Goal: Task Accomplishment & Management: Complete application form

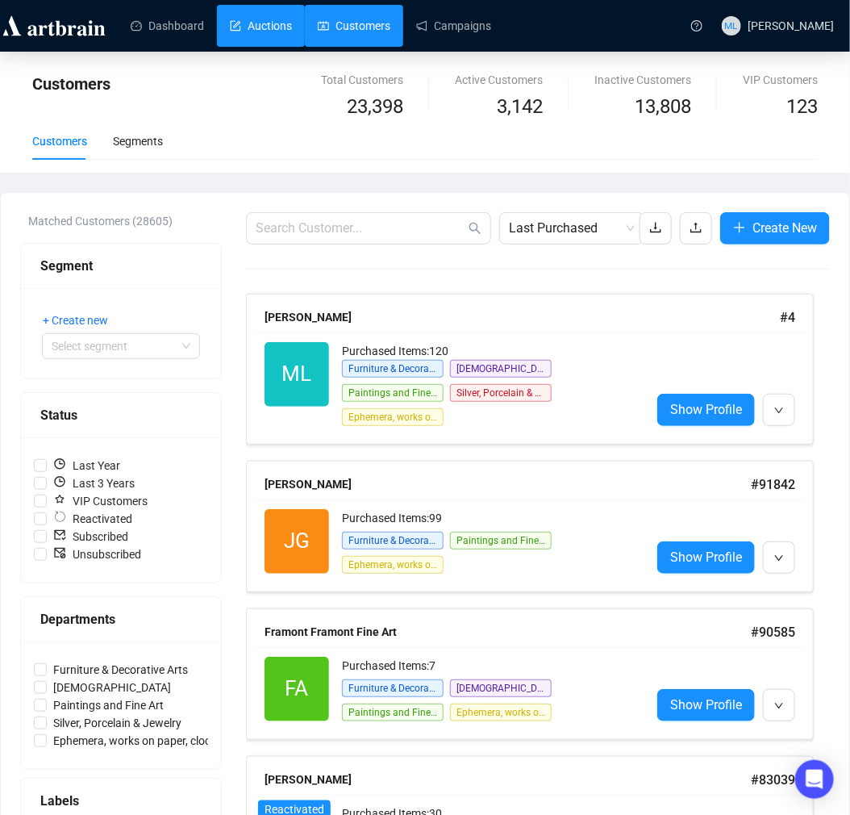
click at [246, 44] on link "Auctions" at bounding box center [261, 26] width 62 height 42
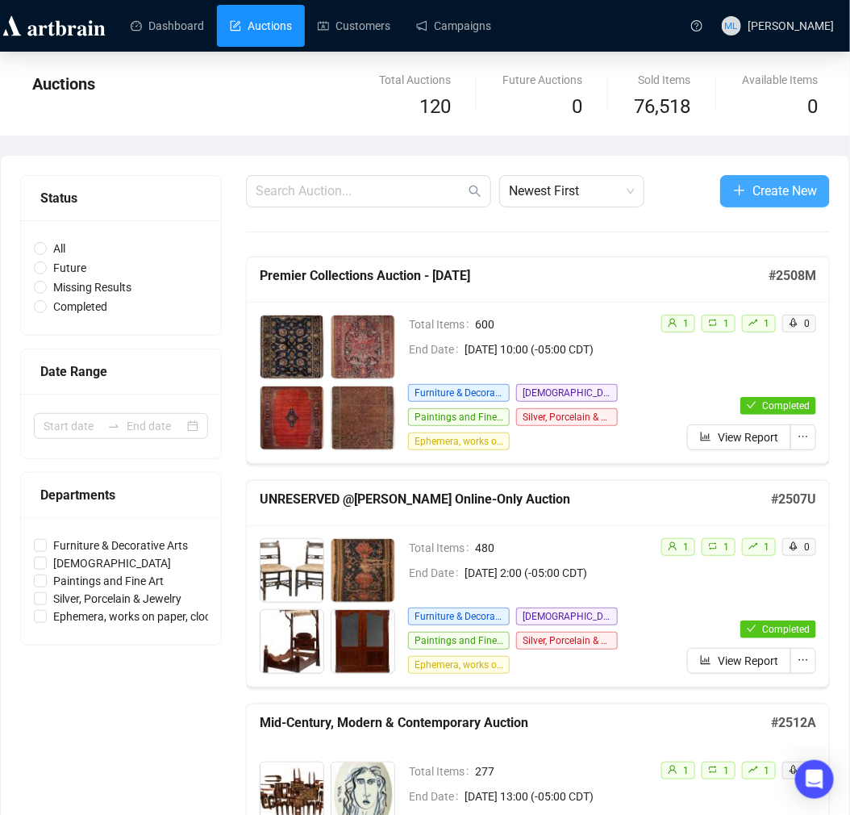
click at [759, 191] on span "Create New" at bounding box center [785, 191] width 65 height 20
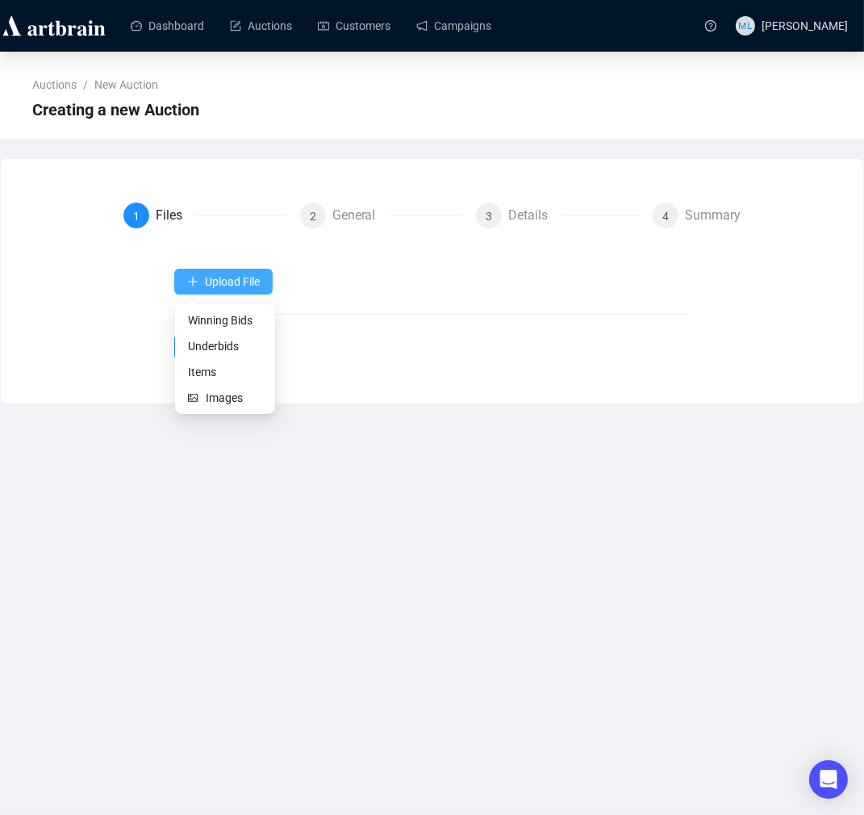
click at [240, 277] on span "Upload File" at bounding box center [232, 281] width 55 height 13
click at [202, 371] on span "Items" at bounding box center [225, 372] width 74 height 18
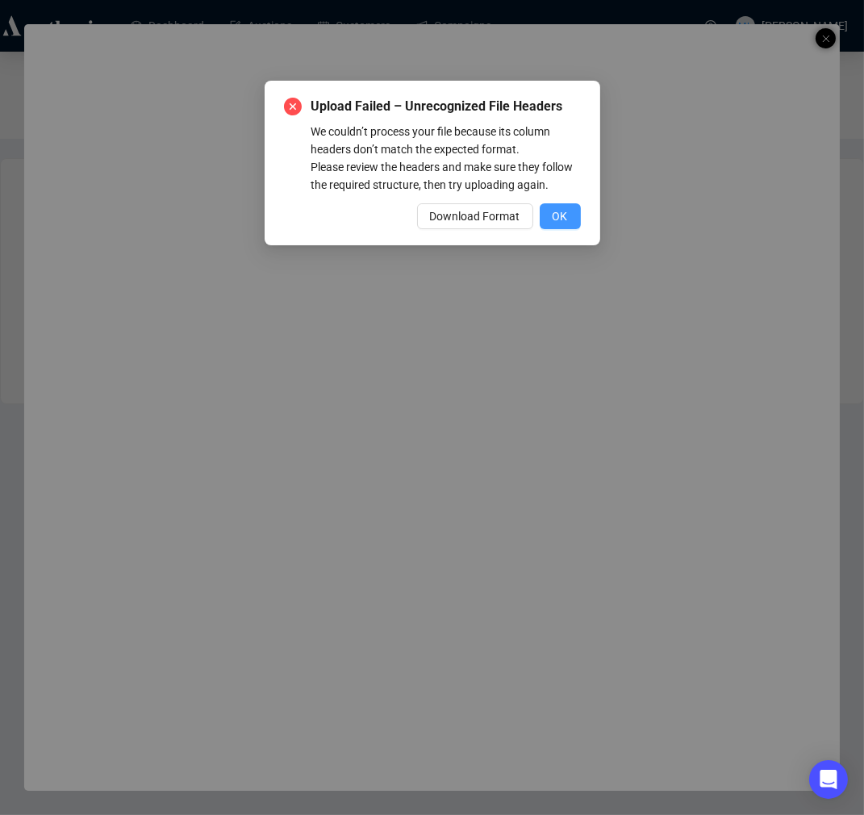
click at [561, 215] on span "OK" at bounding box center [560, 216] width 15 height 18
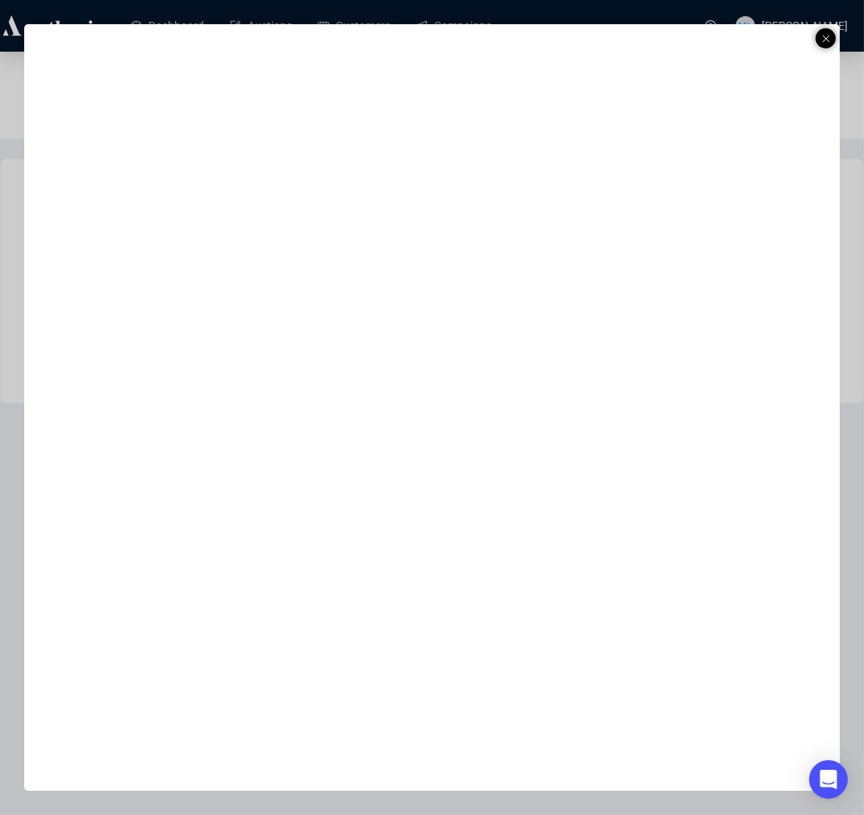
drag, startPoint x: 816, startPoint y: 39, endPoint x: 816, endPoint y: 49, distance: 10.5
click at [816, 39] on div at bounding box center [826, 38] width 20 height 20
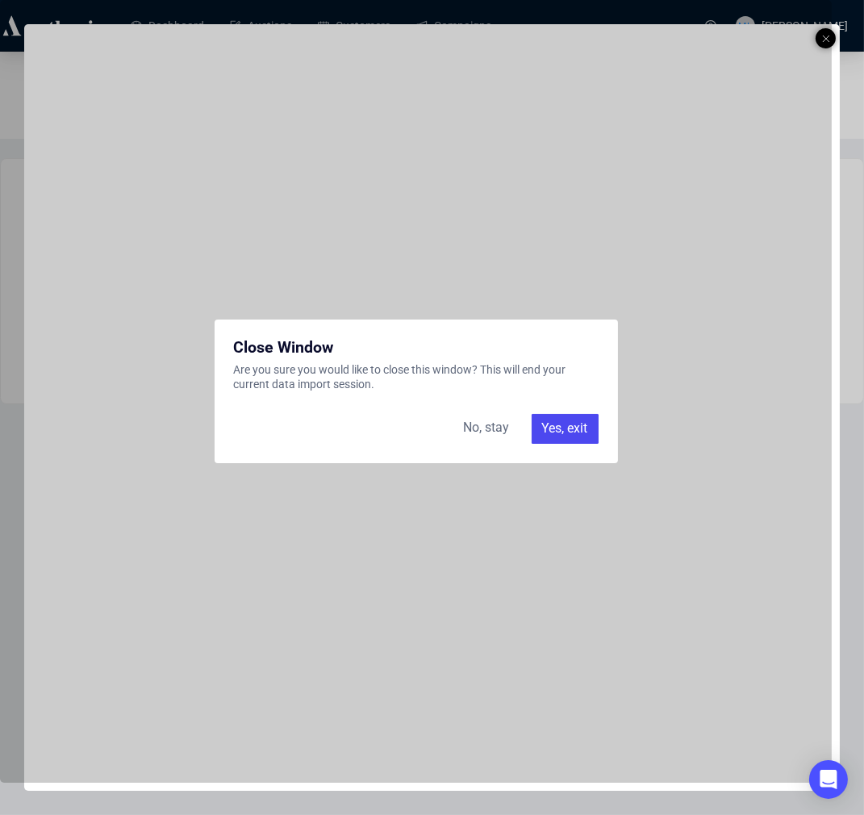
click at [576, 422] on div "Yes, exit" at bounding box center [565, 428] width 67 height 29
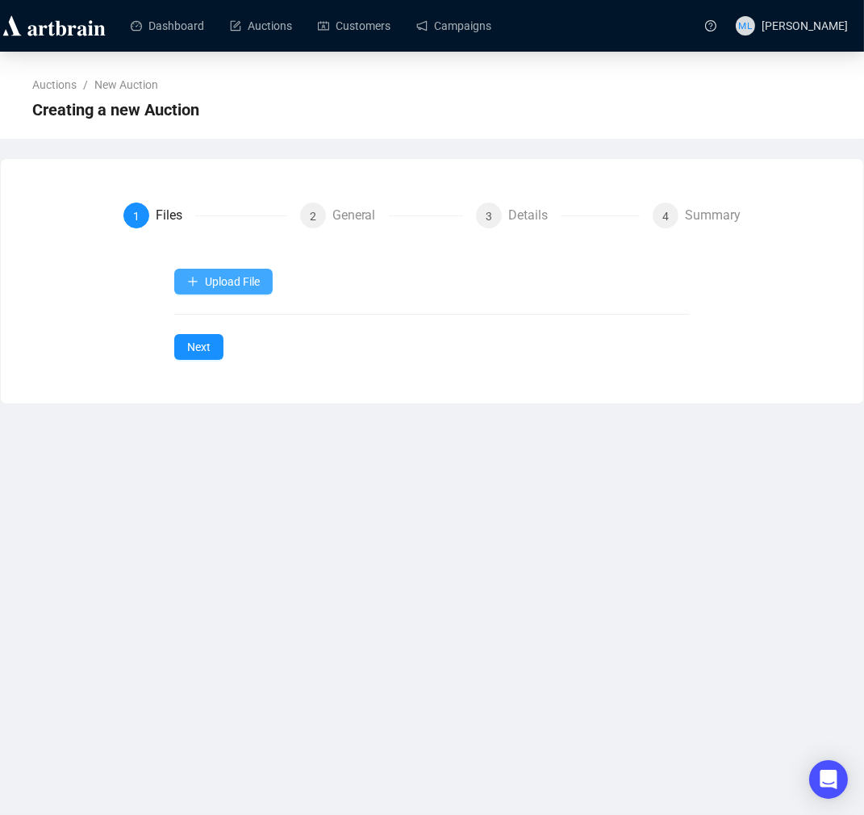
click at [252, 276] on span "Upload File" at bounding box center [232, 281] width 55 height 13
click at [207, 386] on li "Images" at bounding box center [225, 398] width 94 height 26
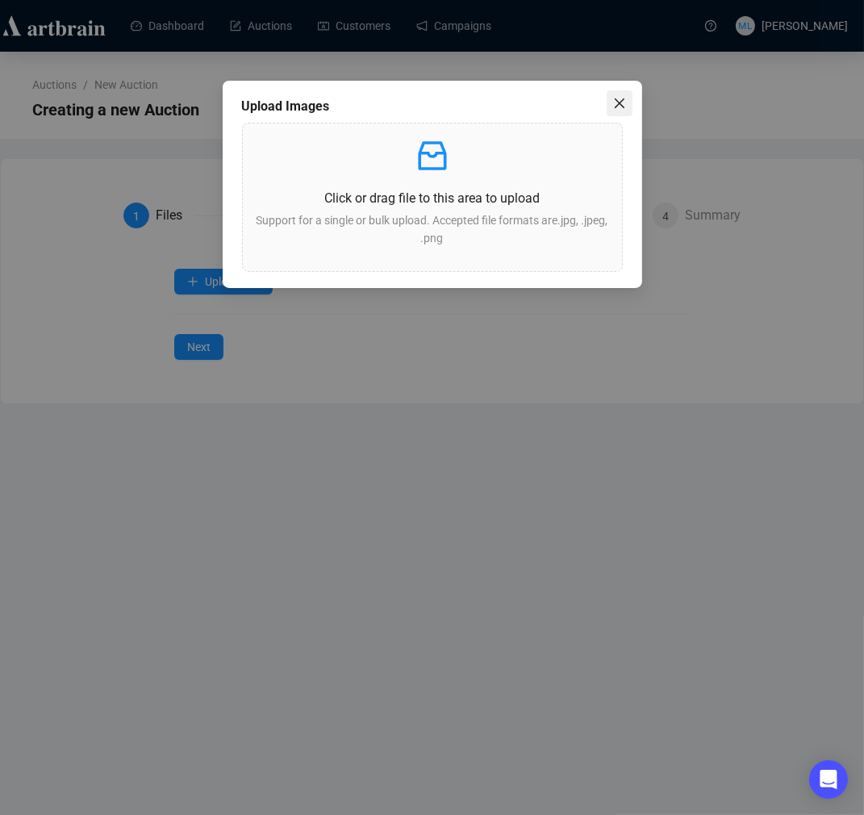
click at [624, 100] on icon "close" at bounding box center [619, 103] width 13 height 13
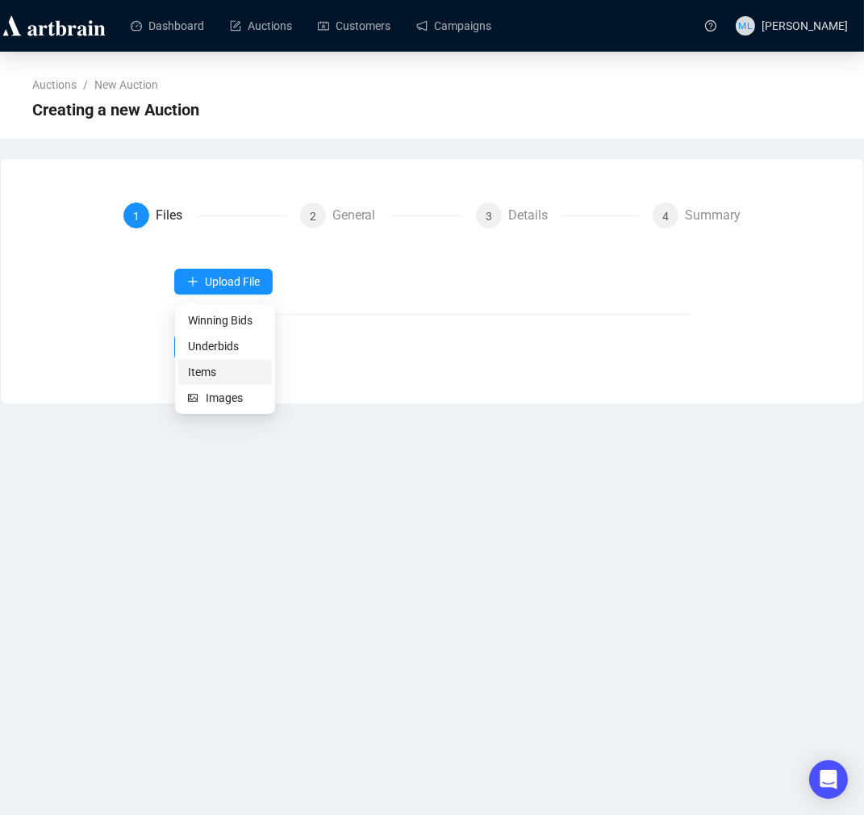
click at [198, 365] on span "Items" at bounding box center [225, 372] width 74 height 18
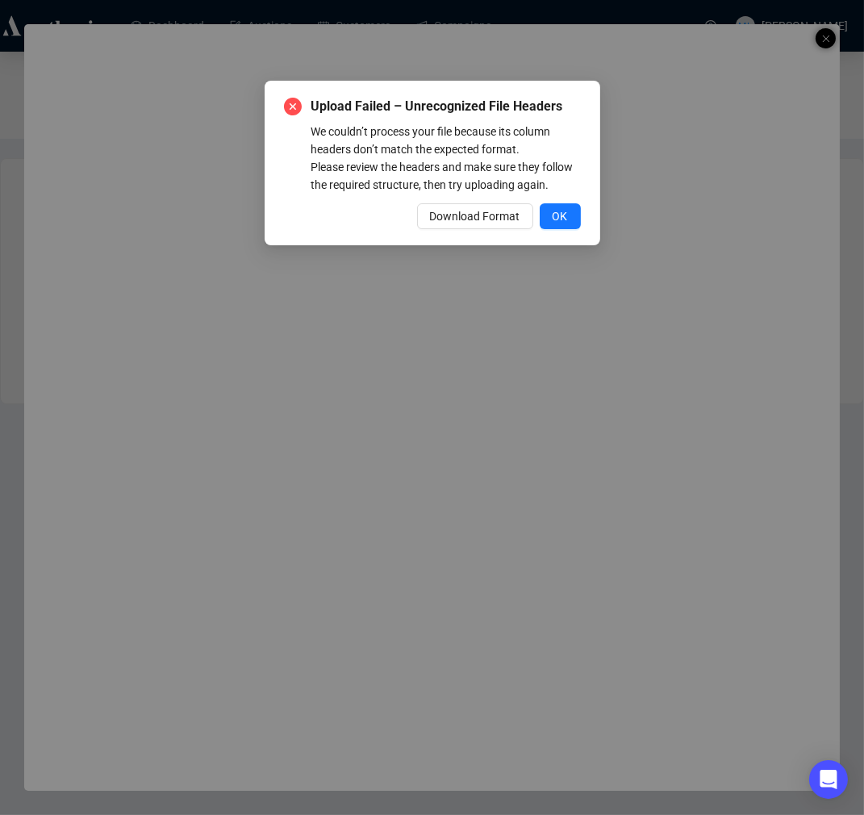
click at [559, 219] on span "OK" at bounding box center [560, 216] width 15 height 18
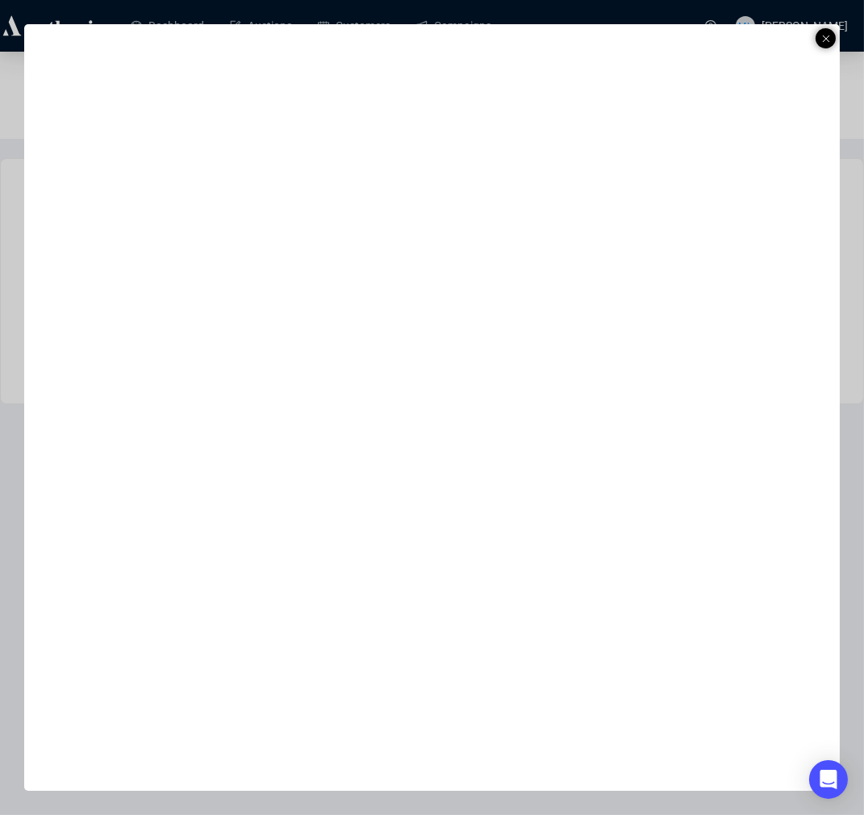
click at [822, 37] on icon at bounding box center [826, 38] width 8 height 19
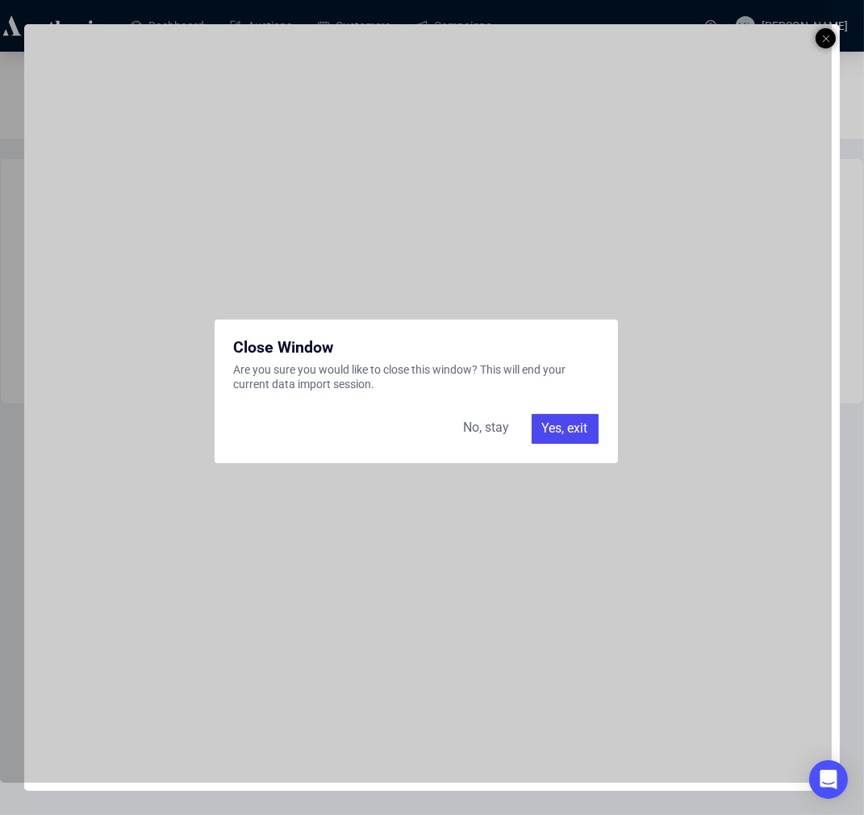
click at [479, 428] on div "No, stay" at bounding box center [486, 428] width 65 height 29
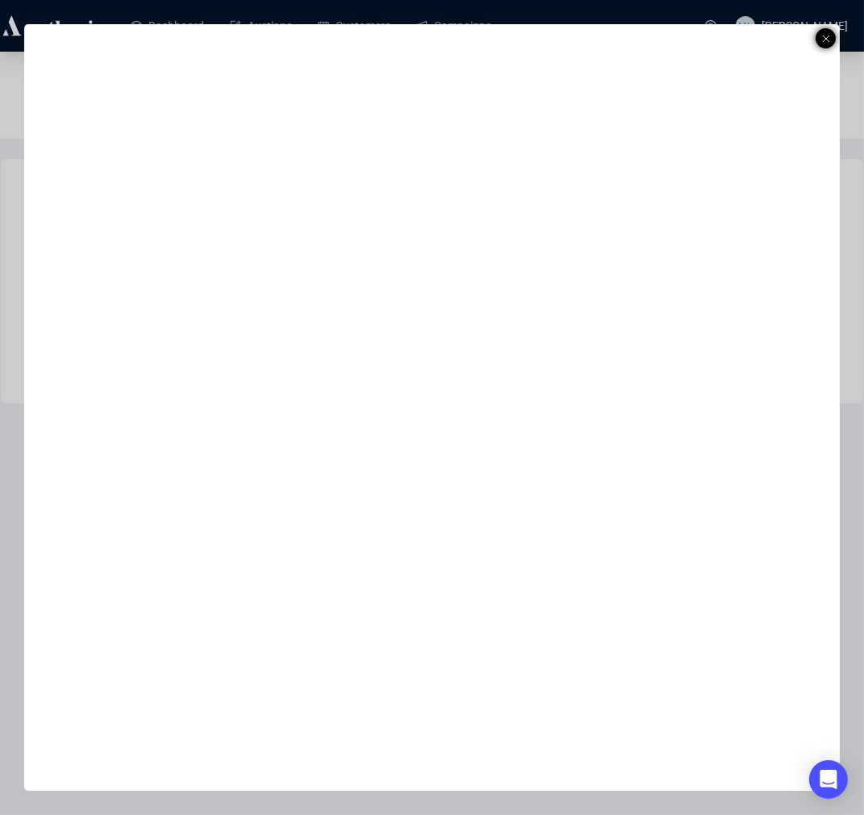
click at [824, 36] on line at bounding box center [826, 38] width 6 height 6
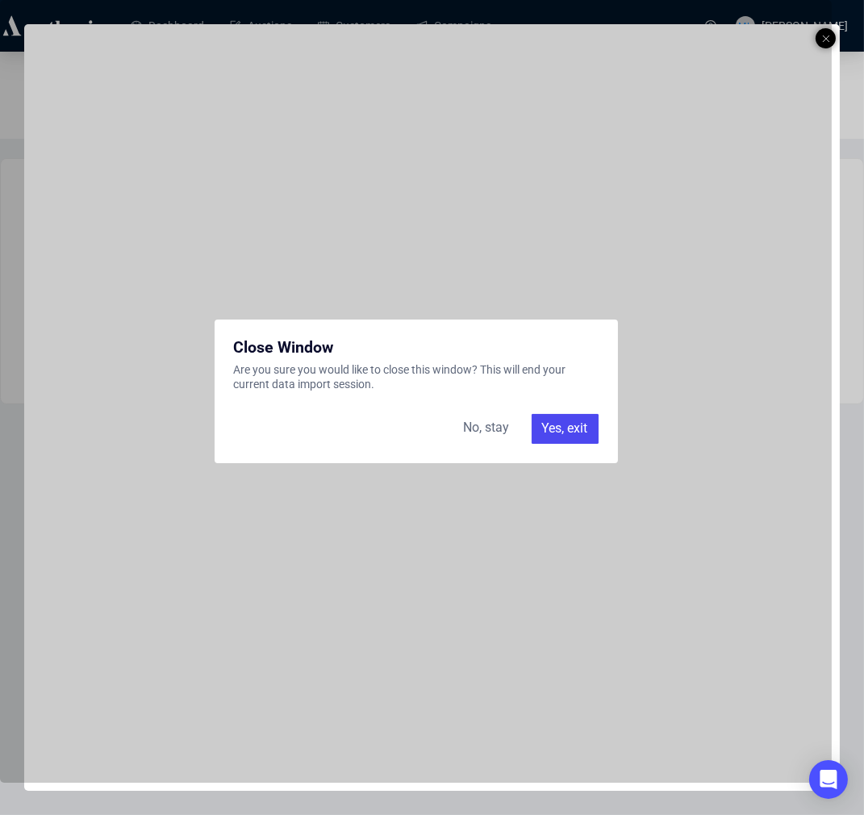
click at [543, 439] on div "Yes, exit" at bounding box center [565, 428] width 67 height 29
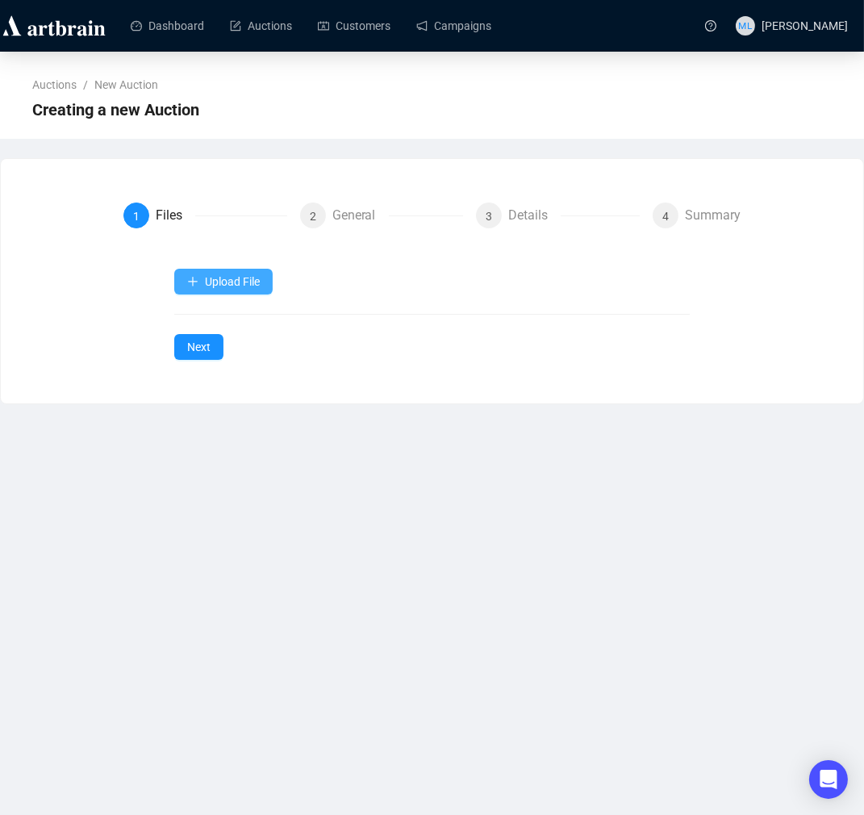
click at [247, 278] on span "Upload File" at bounding box center [232, 281] width 55 height 13
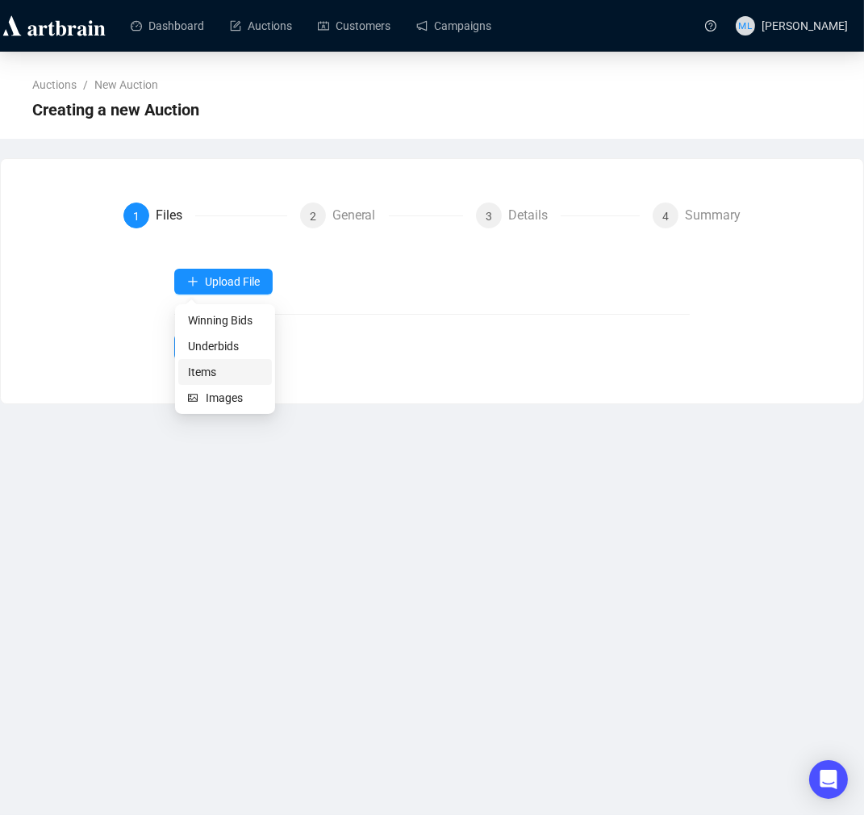
click at [202, 379] on span "Items" at bounding box center [225, 372] width 74 height 18
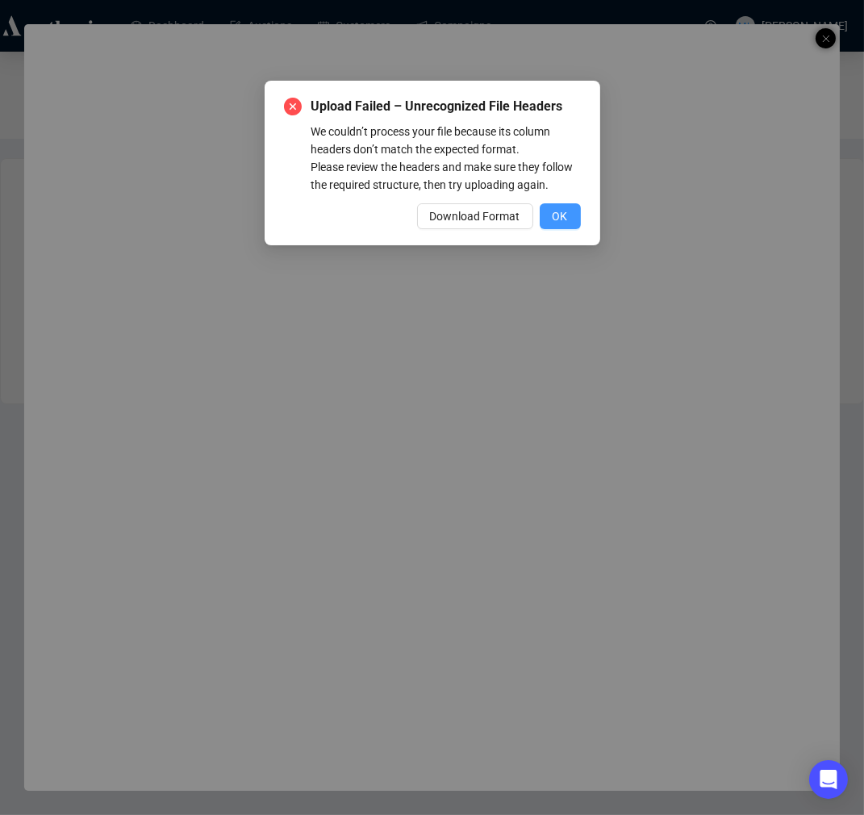
click at [562, 219] on span "OK" at bounding box center [560, 216] width 15 height 18
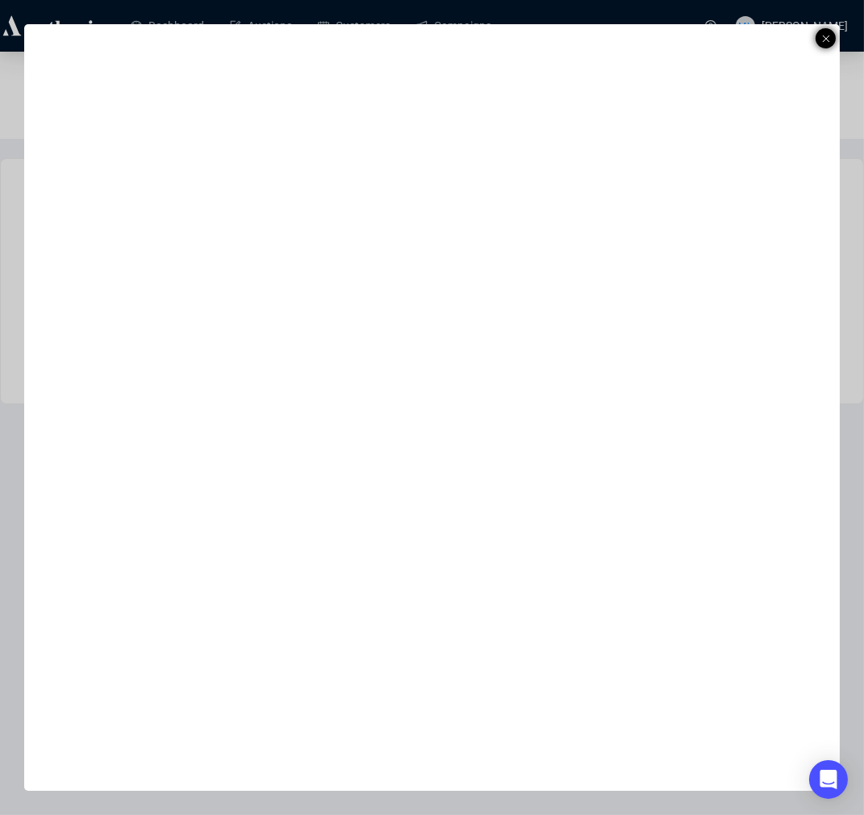
click at [816, 37] on div at bounding box center [826, 38] width 20 height 20
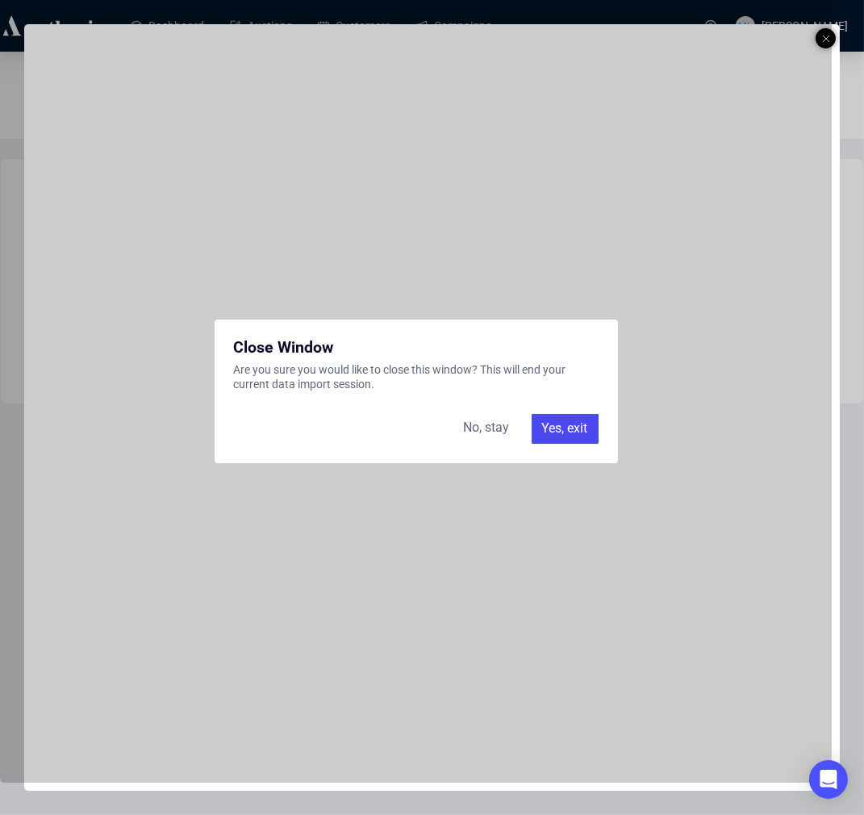
click at [541, 431] on div "Yes, exit" at bounding box center [565, 428] width 67 height 29
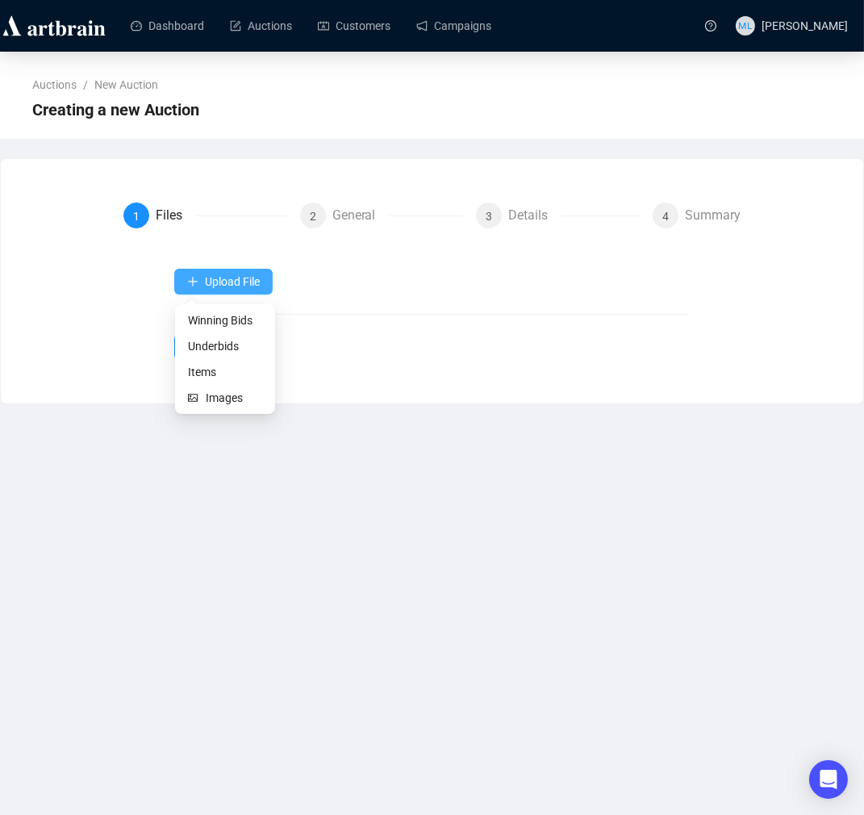
click at [251, 290] on button "Upload File" at bounding box center [223, 282] width 98 height 26
click at [220, 382] on li "Items" at bounding box center [225, 372] width 94 height 26
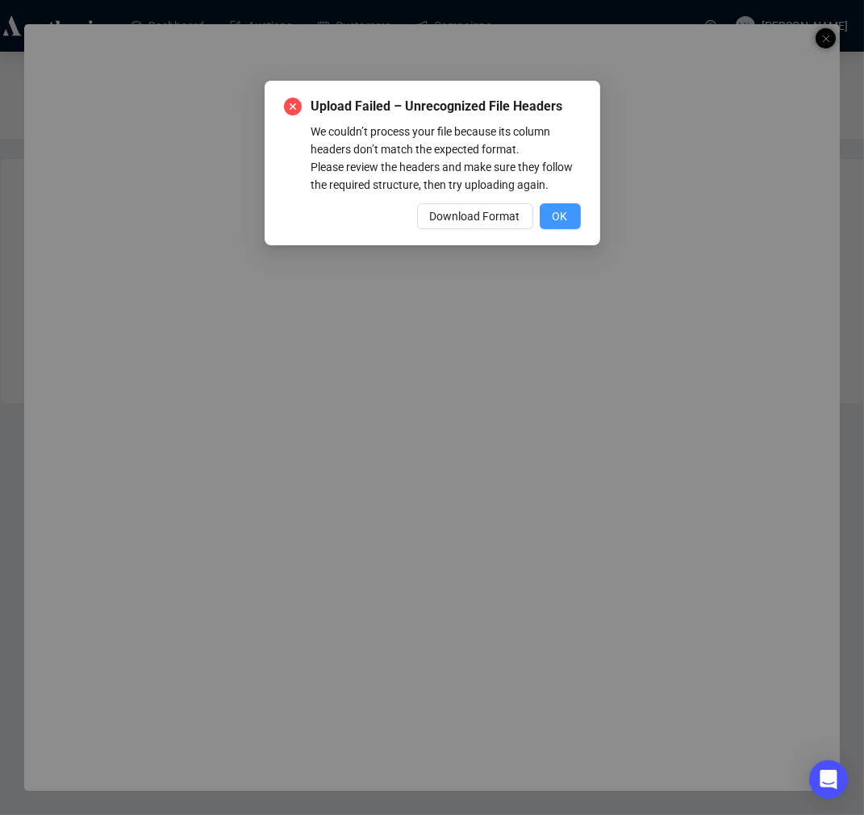
click at [567, 223] on span "OK" at bounding box center [560, 216] width 15 height 18
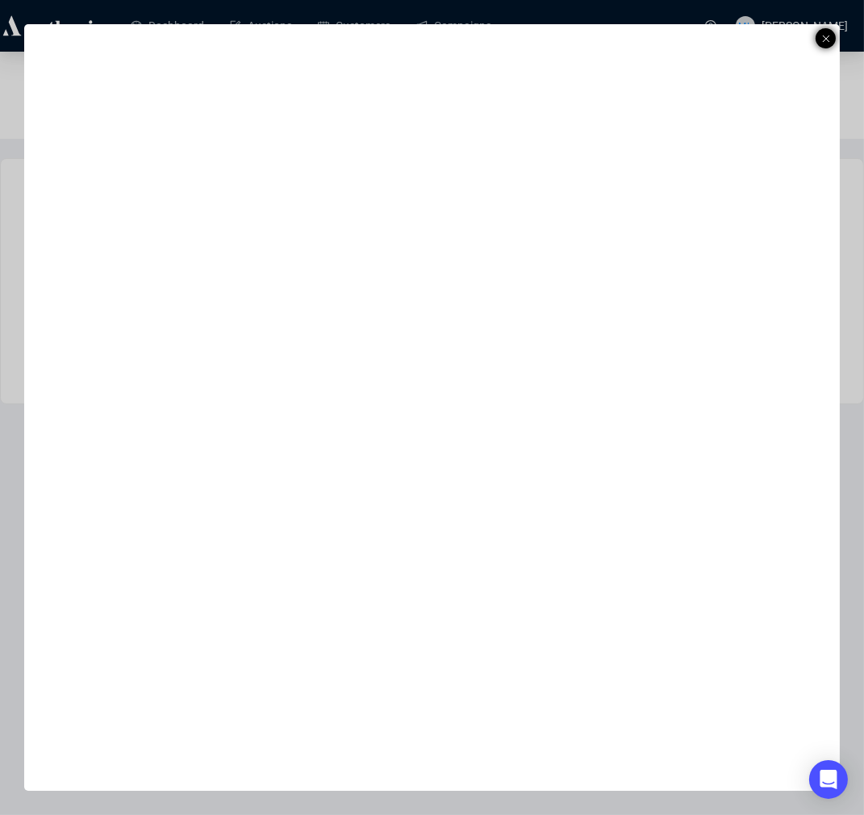
click at [823, 40] on icon at bounding box center [826, 38] width 8 height 19
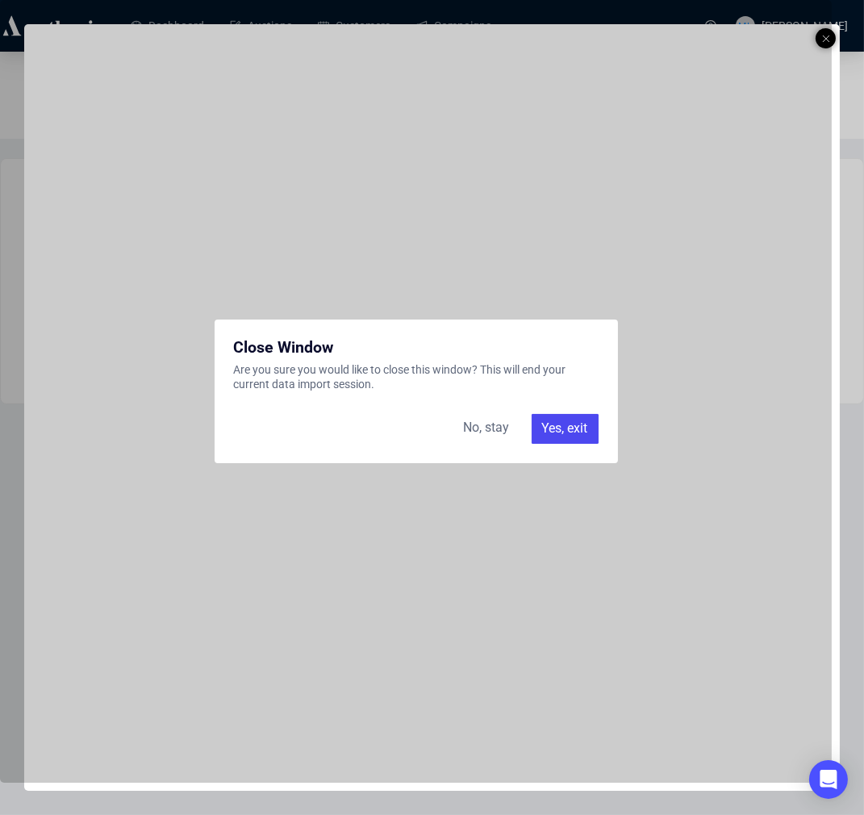
click at [557, 424] on div "Yes, exit" at bounding box center [565, 428] width 67 height 29
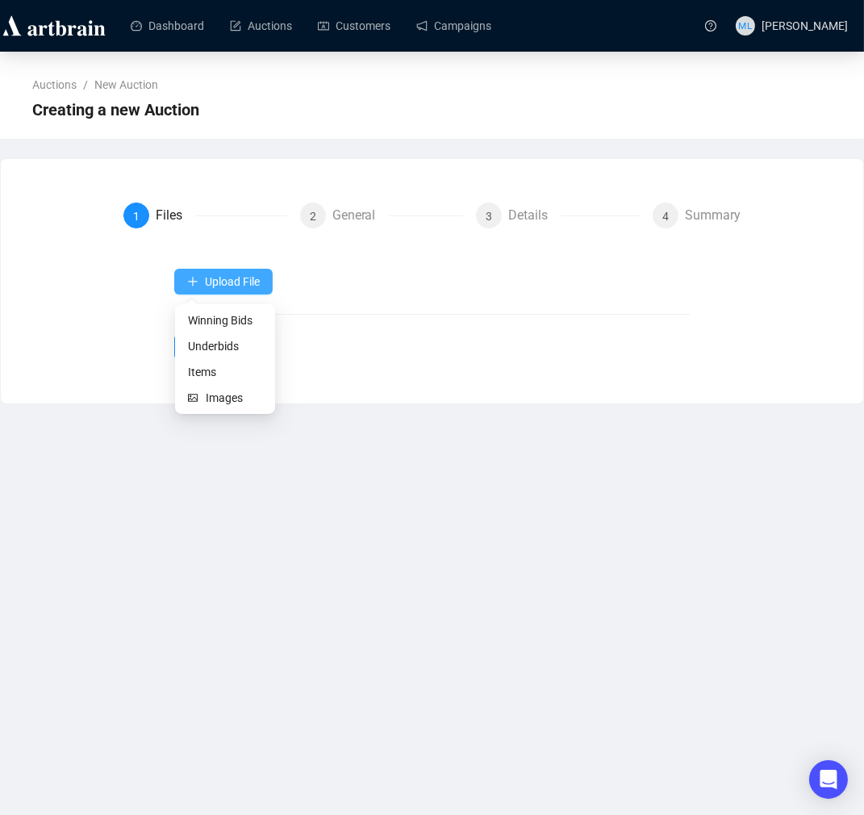
click at [211, 288] on span "Upload File" at bounding box center [232, 281] width 55 height 13
click at [211, 371] on span "Items" at bounding box center [225, 372] width 74 height 18
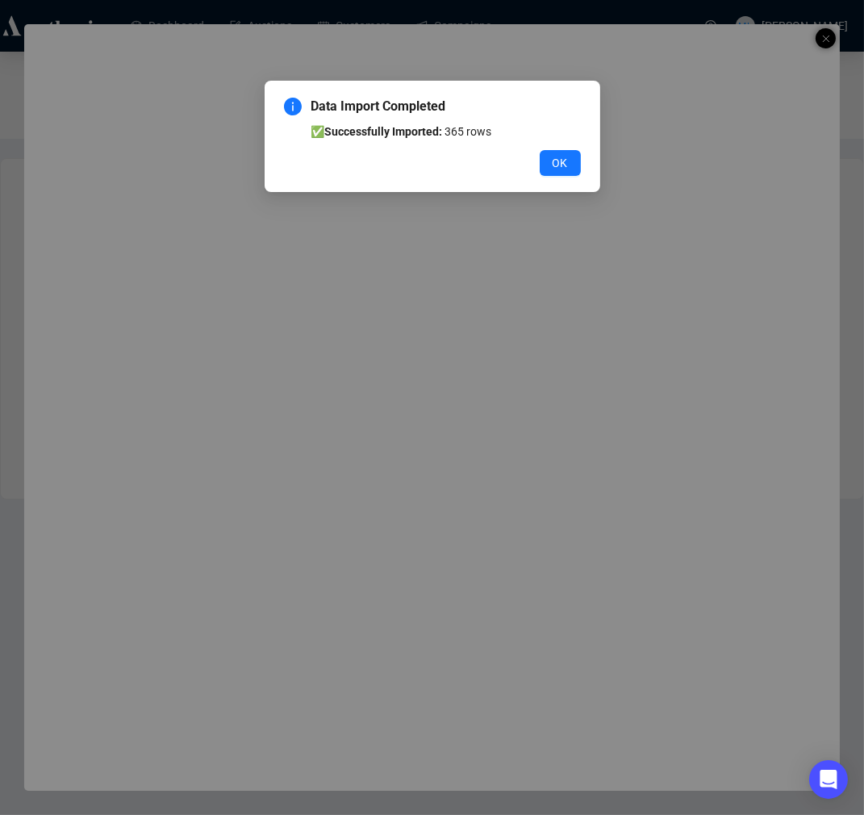
click at [569, 165] on button "OK" at bounding box center [560, 163] width 41 height 26
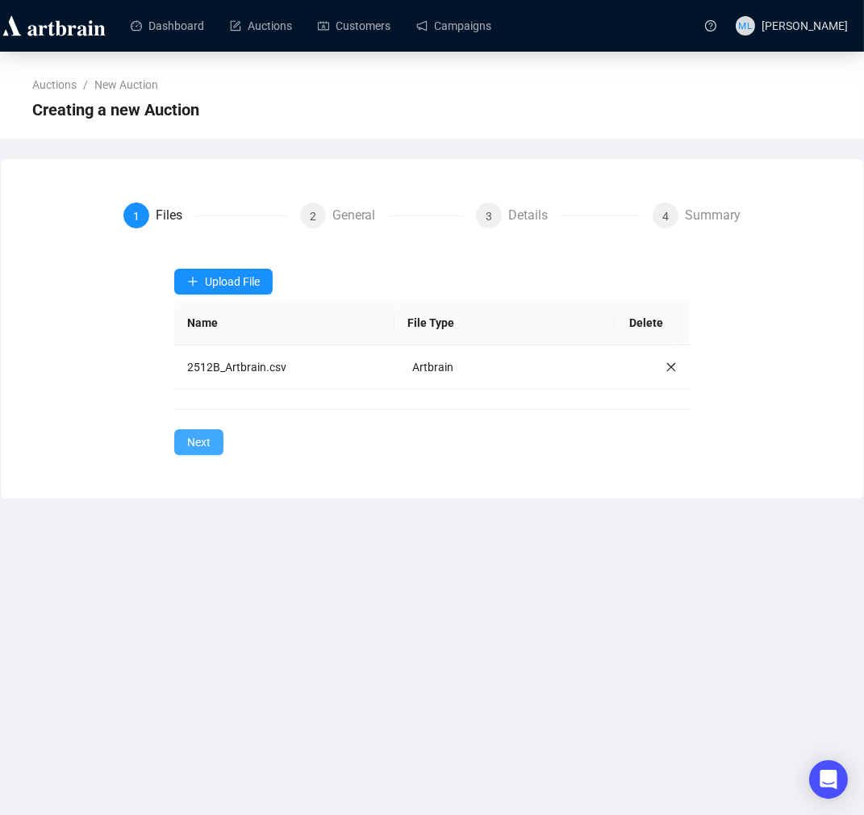
click at [186, 440] on button "Next" at bounding box center [198, 442] width 49 height 26
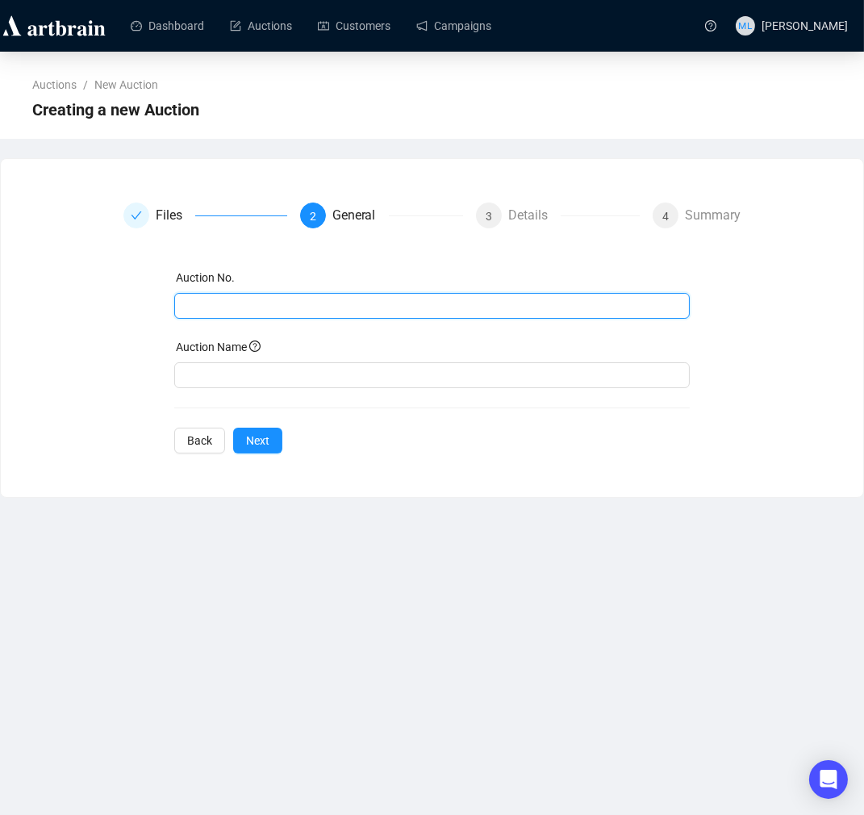
click at [227, 305] on input "text" at bounding box center [430, 306] width 492 height 18
type input "2512B"
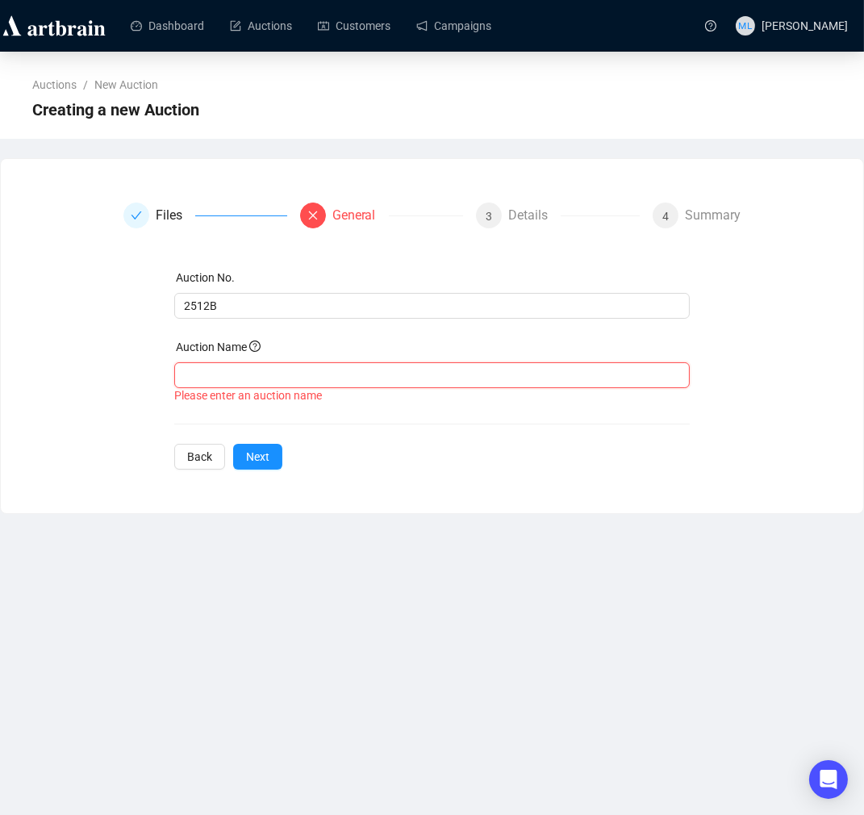
paste input "Mid-Century, Modern & Contemporary Art and Design Auction"
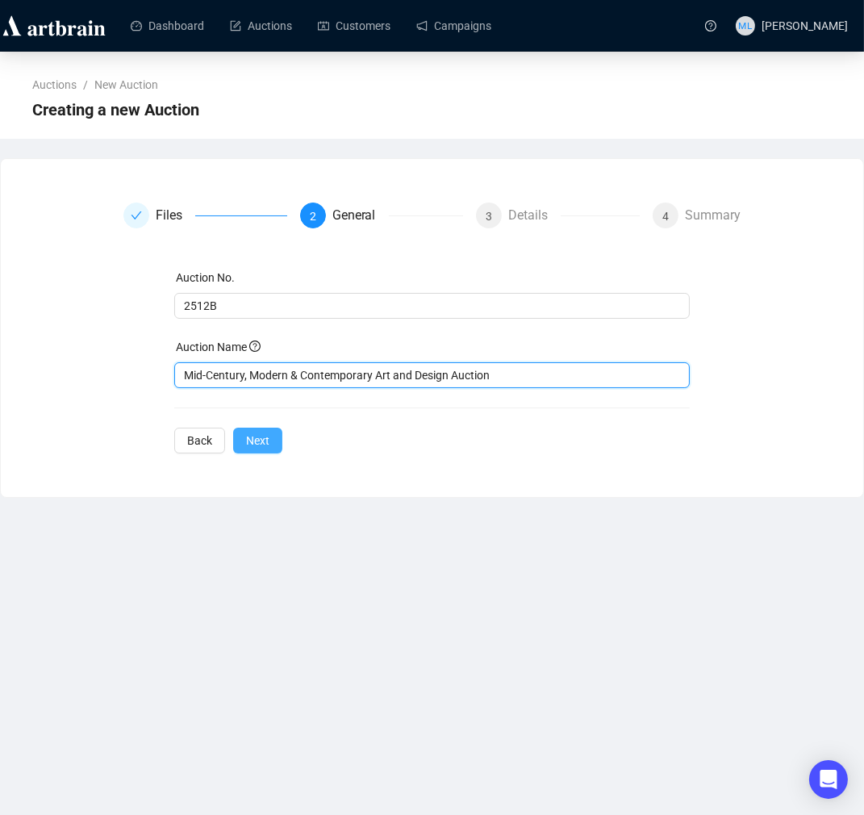
type input "Mid-Century, Modern & Contemporary Art and Design Auction"
click at [266, 445] on span "Next" at bounding box center [257, 441] width 23 height 18
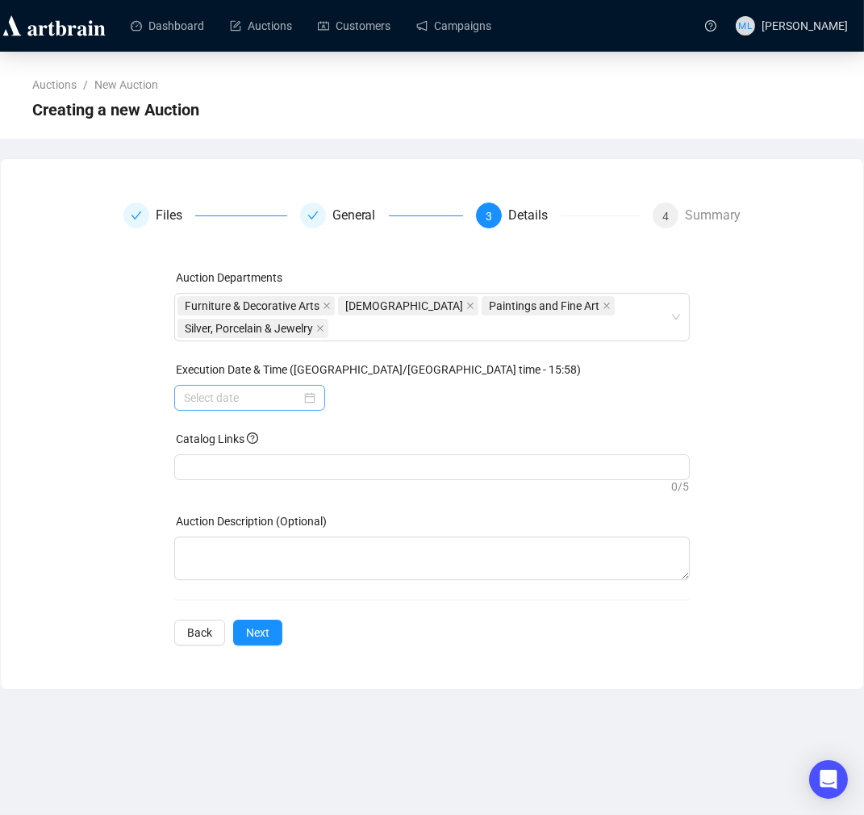
click at [311, 395] on div at bounding box center [249, 398] width 131 height 18
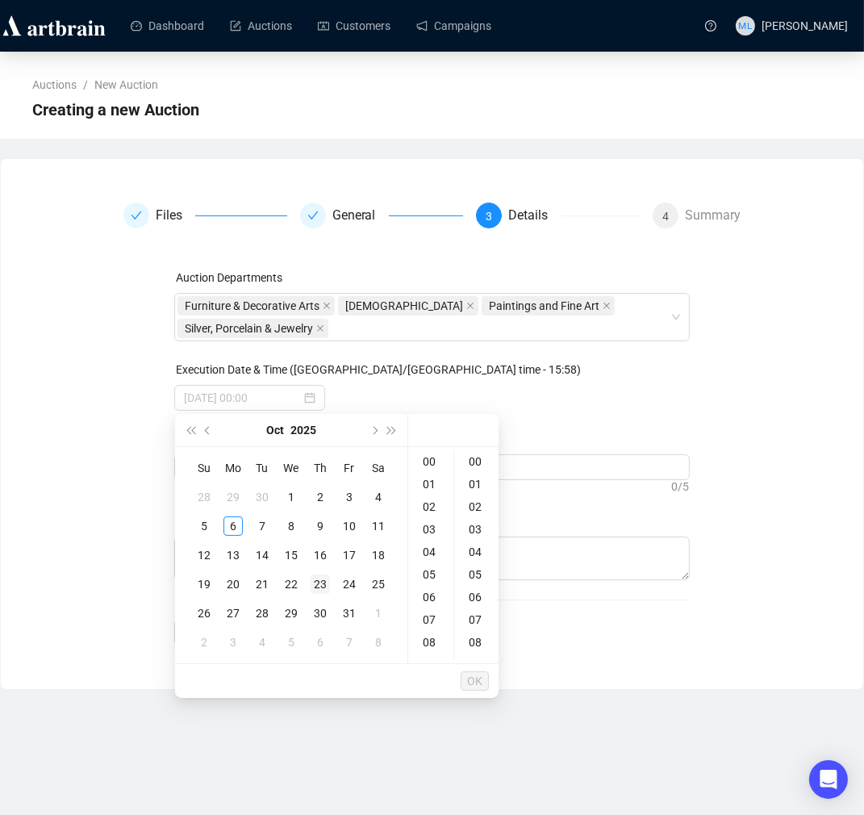
click at [324, 584] on div "23" at bounding box center [320, 583] width 19 height 19
click at [436, 618] on div "11" at bounding box center [430, 620] width 39 height 23
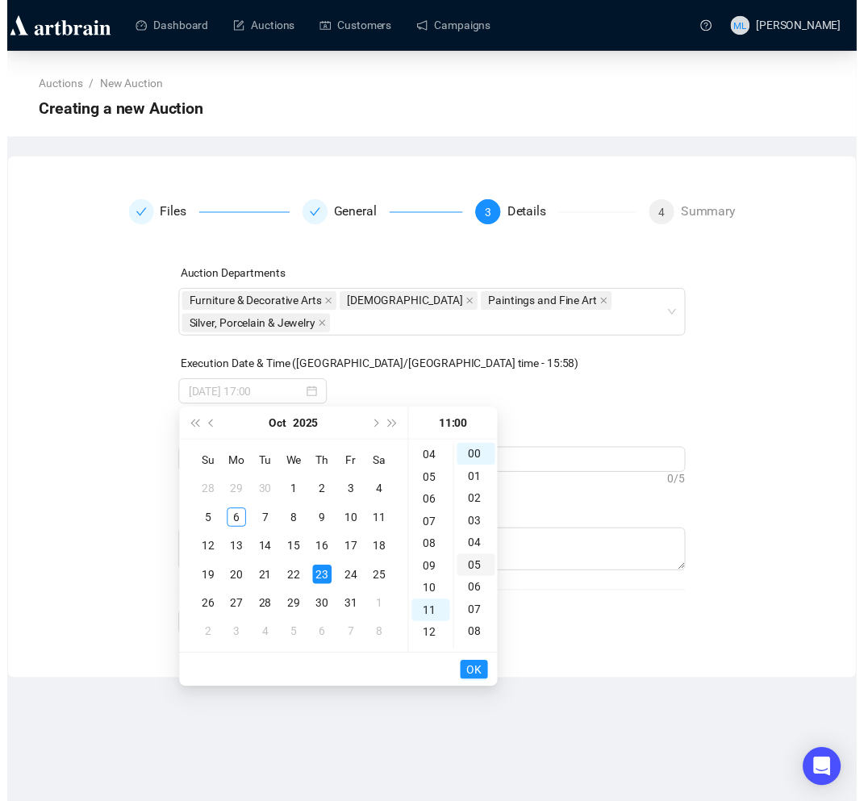
scroll to position [248, 0]
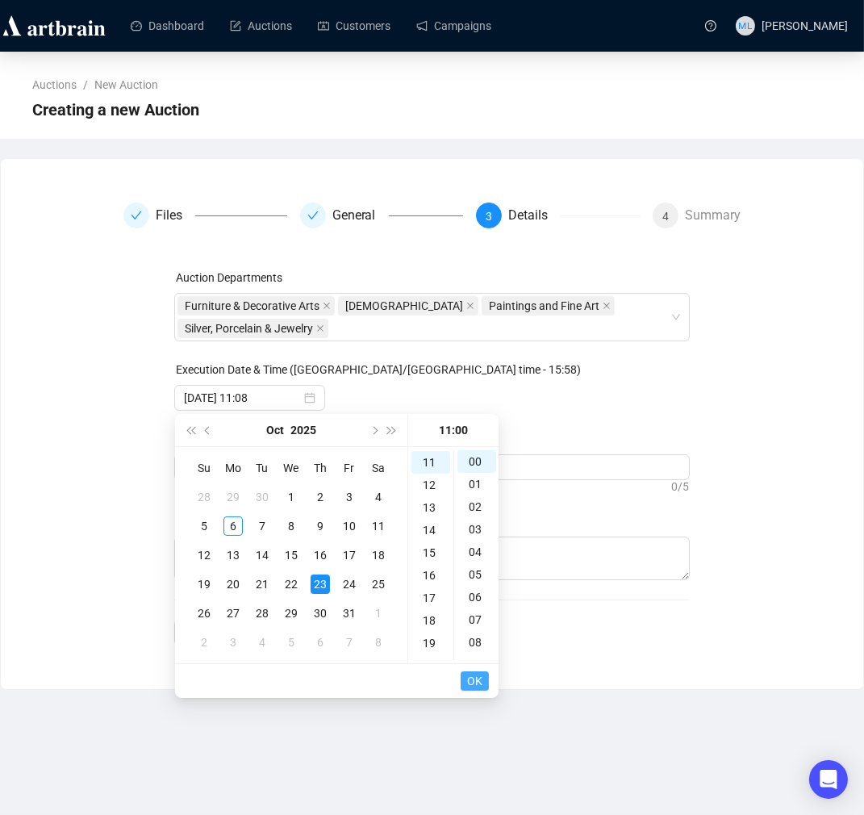
type input "[DATE] 11:00"
click at [474, 683] on span "OK" at bounding box center [474, 681] width 15 height 31
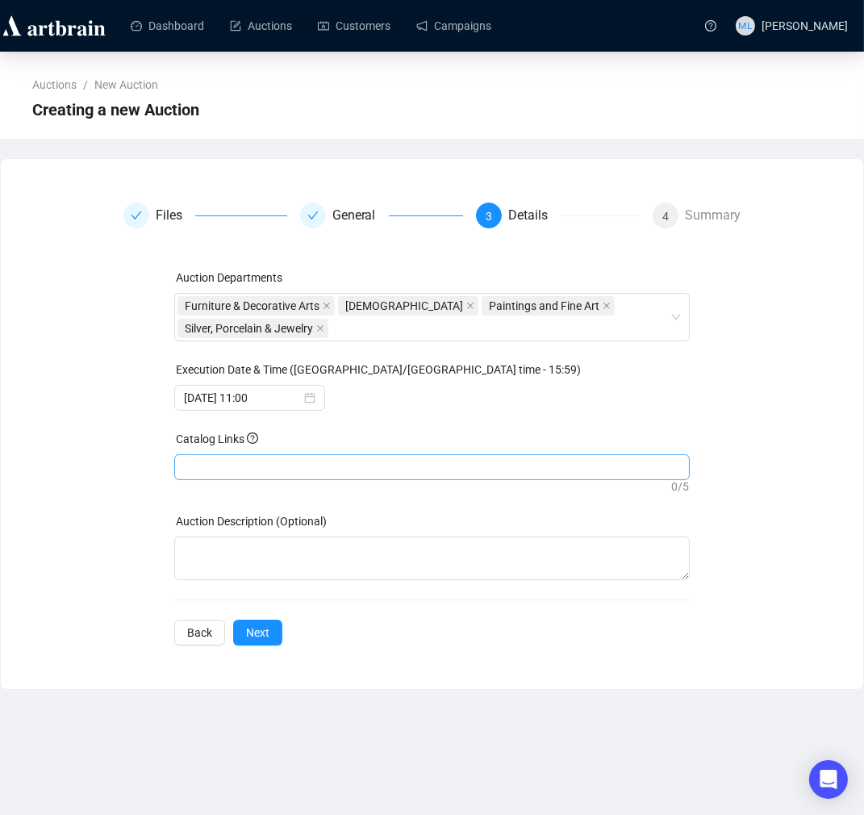
click at [236, 470] on div at bounding box center [431, 467] width 508 height 23
drag, startPoint x: 236, startPoint y: 470, endPoint x: 200, endPoint y: 461, distance: 36.4
click at [200, 461] on div at bounding box center [431, 467] width 508 height 23
paste input "[URL][DOMAIN_NAME]"
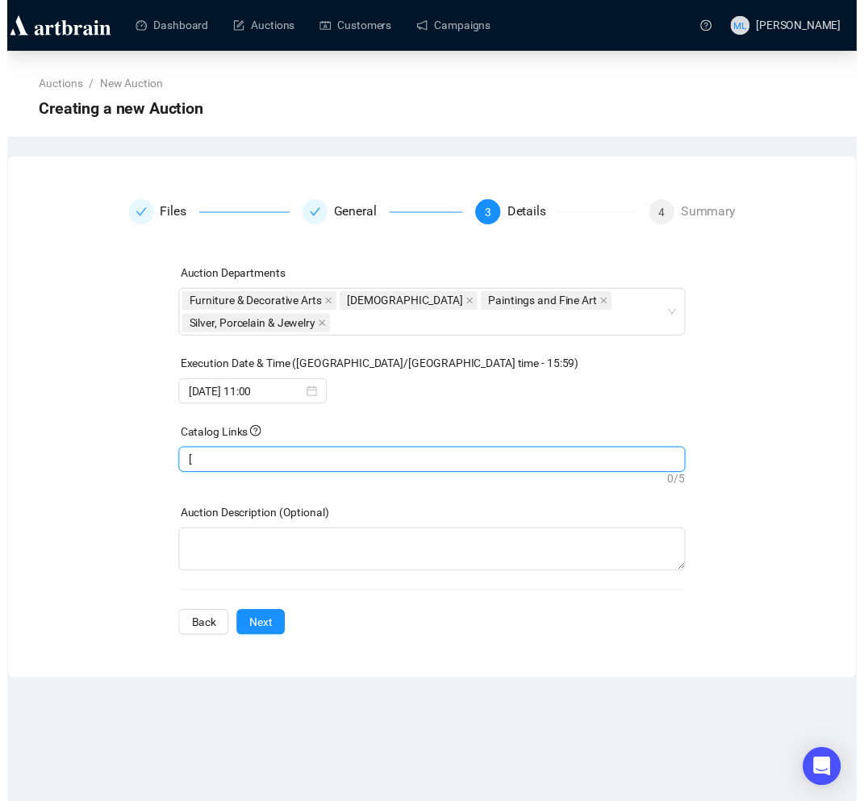
scroll to position [0, 496]
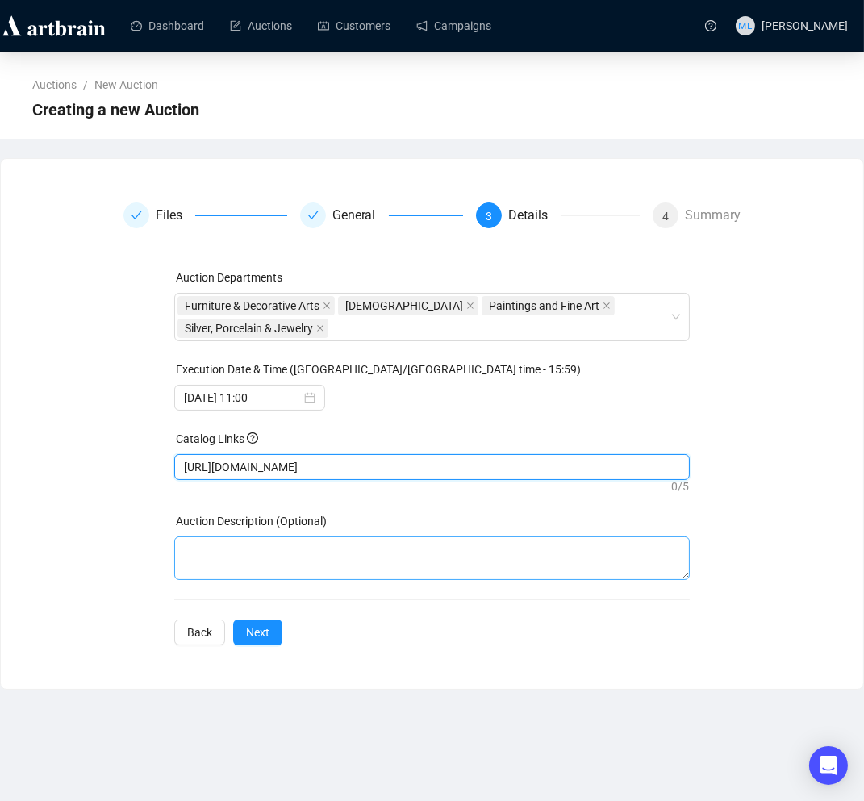
type input "[URL][DOMAIN_NAME]"
click at [261, 549] on div "Auction Description (Optional)" at bounding box center [431, 546] width 515 height 68
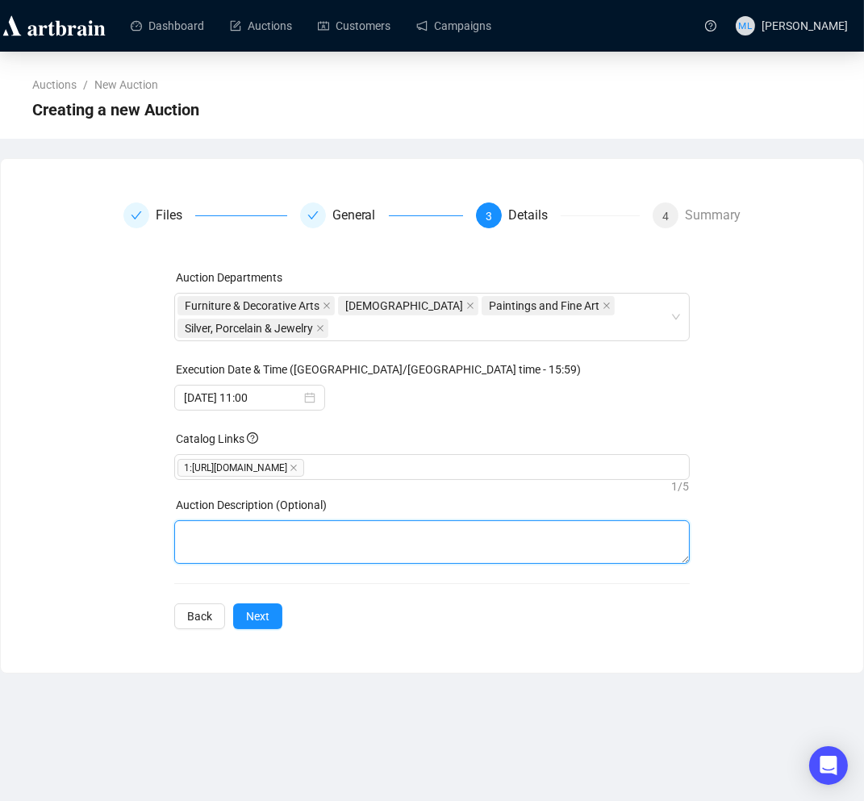
paste textarea "Our semi-annual Mid-Century, Modern & Contemporary Auction features many estate…"
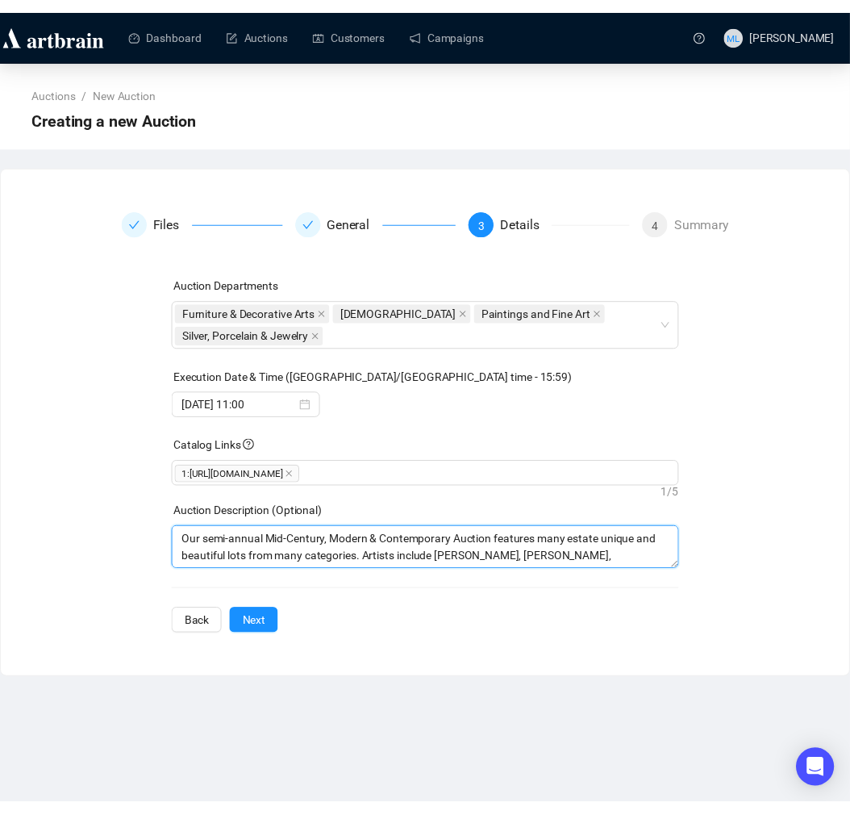
scroll to position [31, 0]
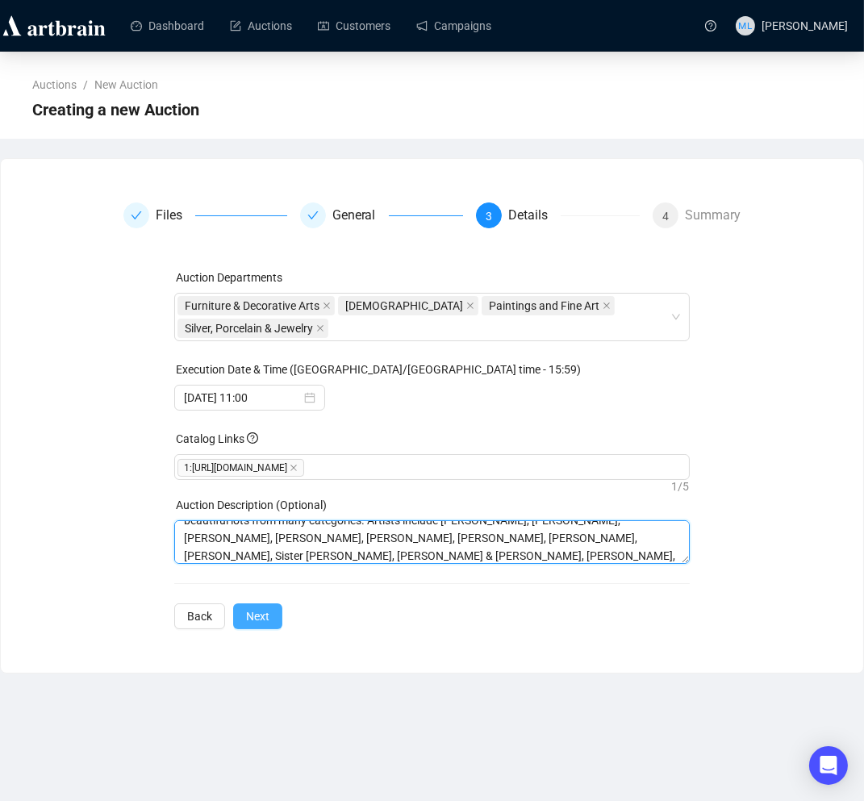
type textarea "Our semi-annual Mid-Century, Modern & Contemporary Auction features many estate…"
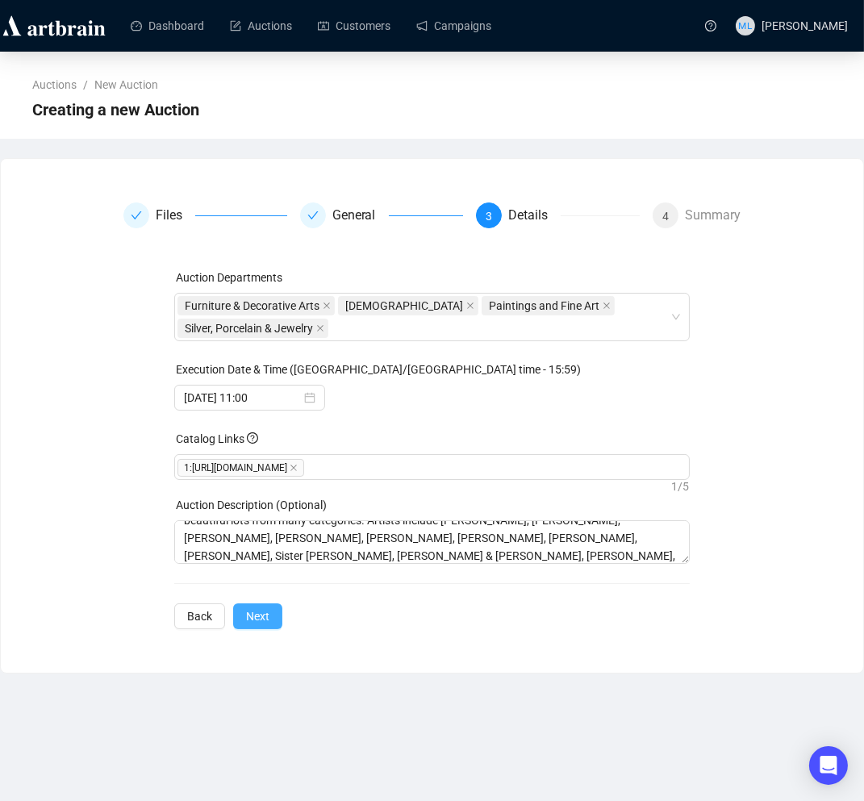
click at [260, 625] on span "Next" at bounding box center [257, 616] width 23 height 18
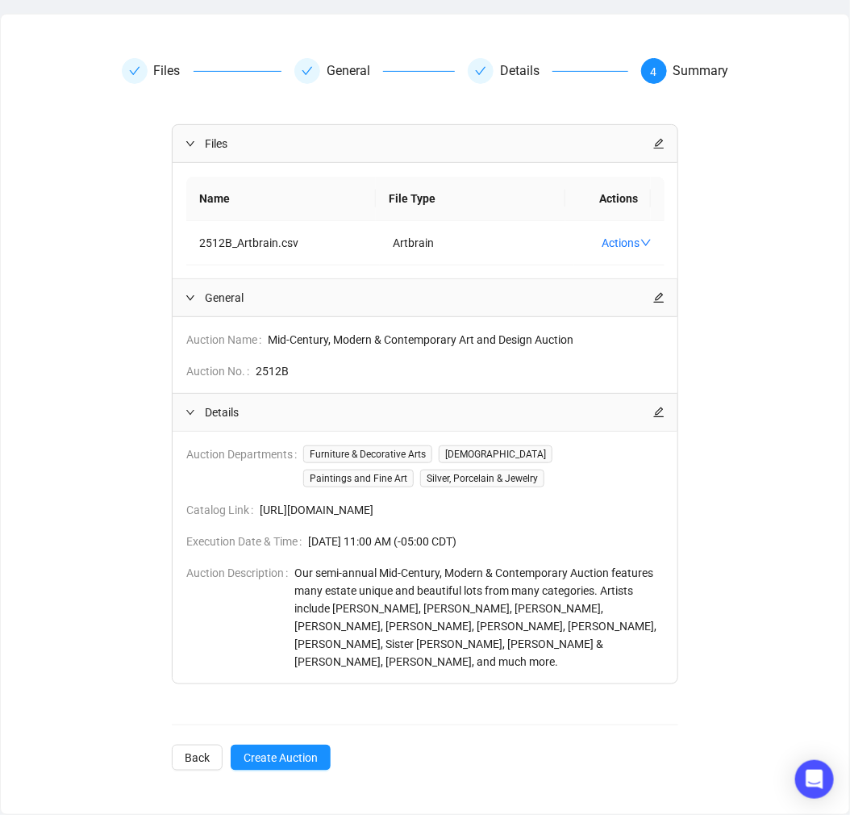
scroll to position [198, 0]
click at [283, 753] on span "Create Auction" at bounding box center [281, 758] width 74 height 18
